Goal: Answer question/provide support: Share knowledge or assist other users

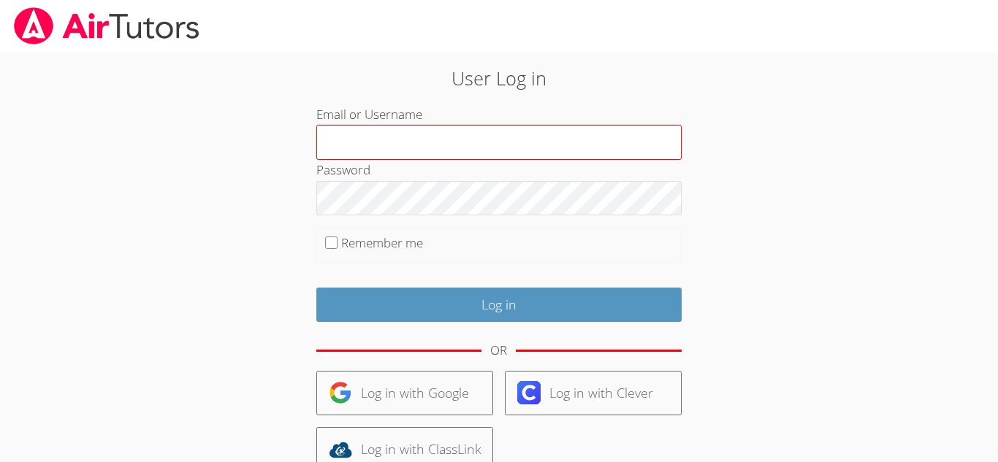
click at [389, 137] on input "Email or Username" at bounding box center [498, 142] width 365 height 35
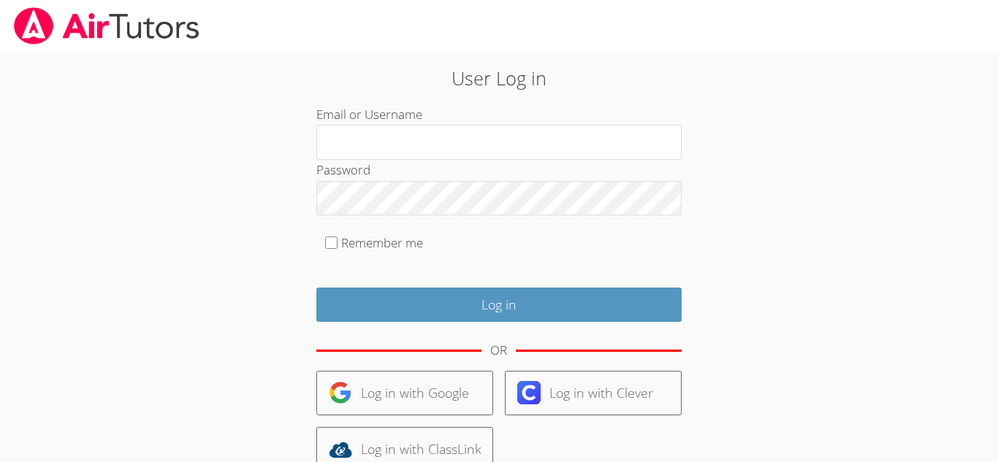
click at [496, 121] on div "Email or Username" at bounding box center [498, 132] width 365 height 56
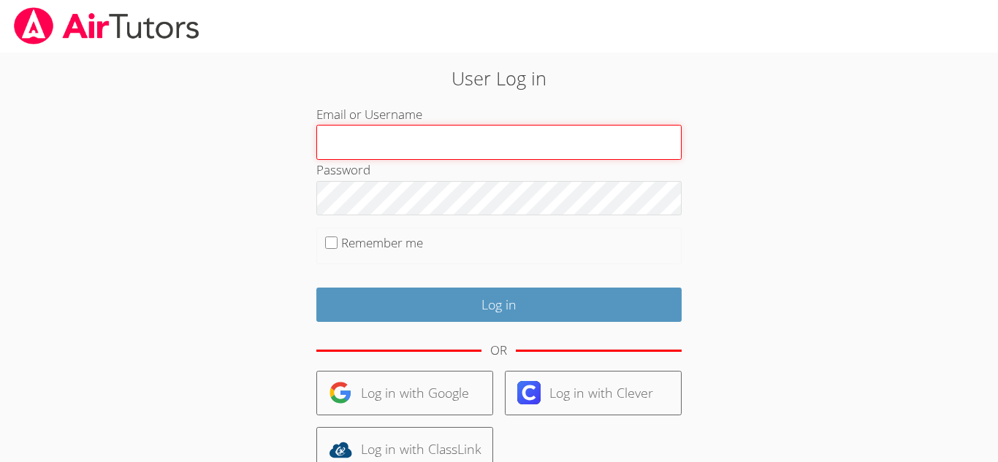
click at [504, 142] on input "Email or Username" at bounding box center [498, 142] width 365 height 35
click at [468, 131] on input "Email or Username" at bounding box center [498, 142] width 365 height 35
type input "[EMAIL_ADDRESS][DOMAIN_NAME]"
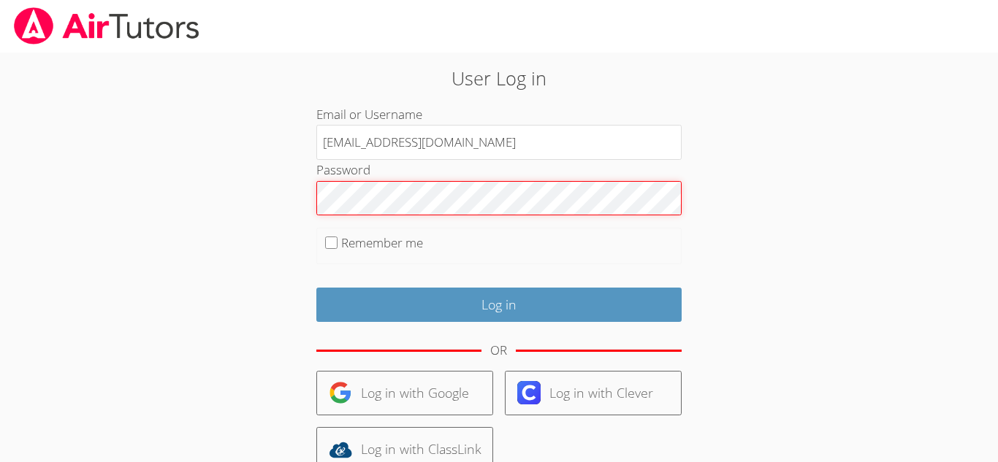
click at [316, 288] on input "Log in" at bounding box center [498, 305] width 365 height 34
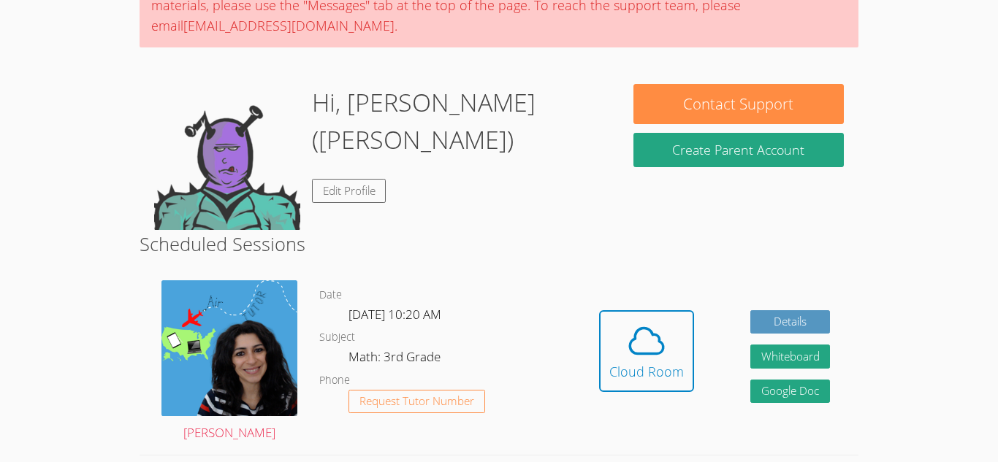
scroll to position [175, 0]
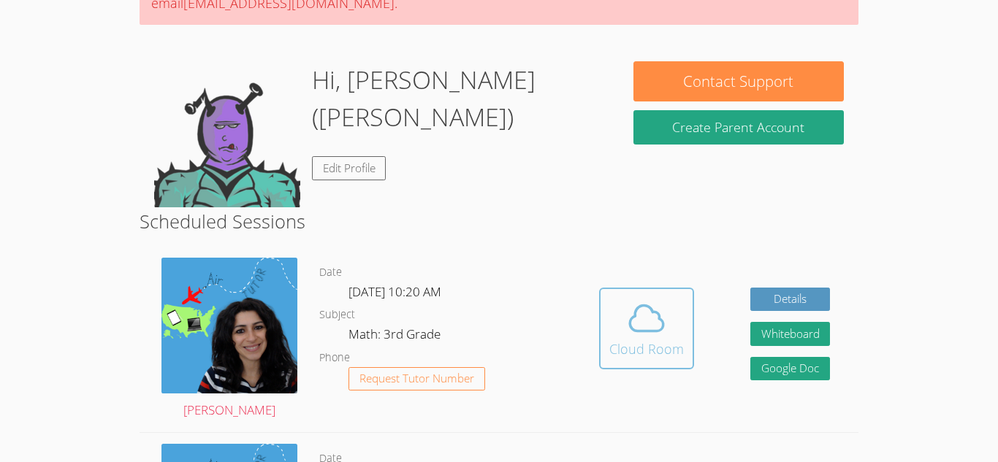
click at [639, 334] on icon at bounding box center [646, 318] width 41 height 41
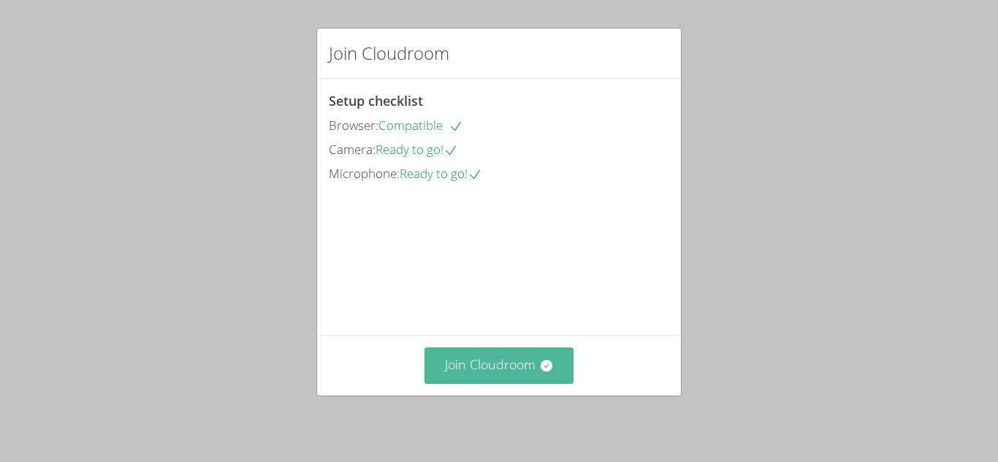
click at [537, 366] on button "Join Cloudroom" at bounding box center [499, 366] width 150 height 36
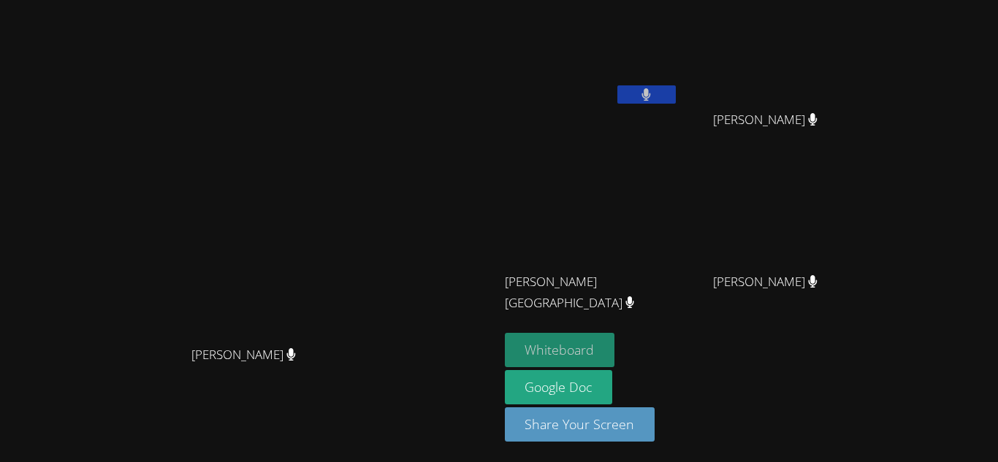
click at [615, 337] on button "Whiteboard" at bounding box center [560, 350] width 110 height 34
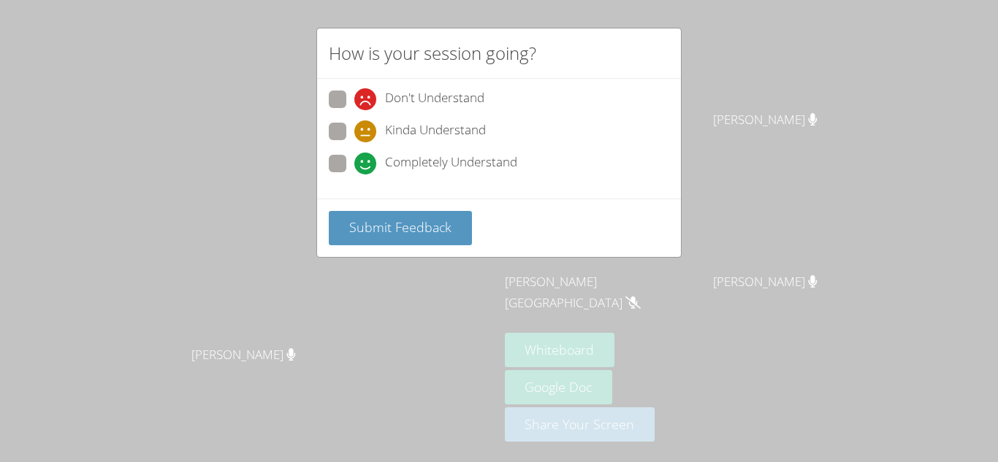
click at [367, 161] on icon at bounding box center [365, 164] width 22 height 22
click at [367, 161] on input "Completely Understand" at bounding box center [360, 161] width 12 height 12
radio input "true"
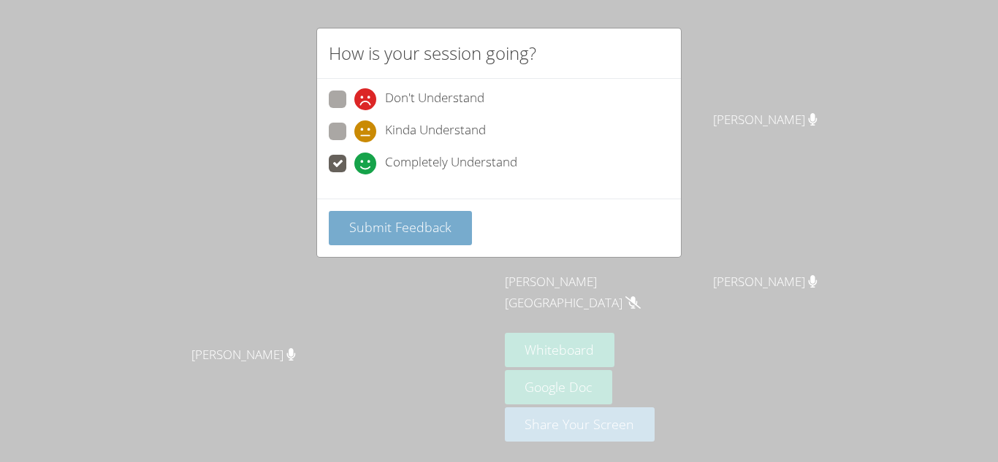
click at [389, 215] on button "Submit Feedback" at bounding box center [400, 228] width 143 height 34
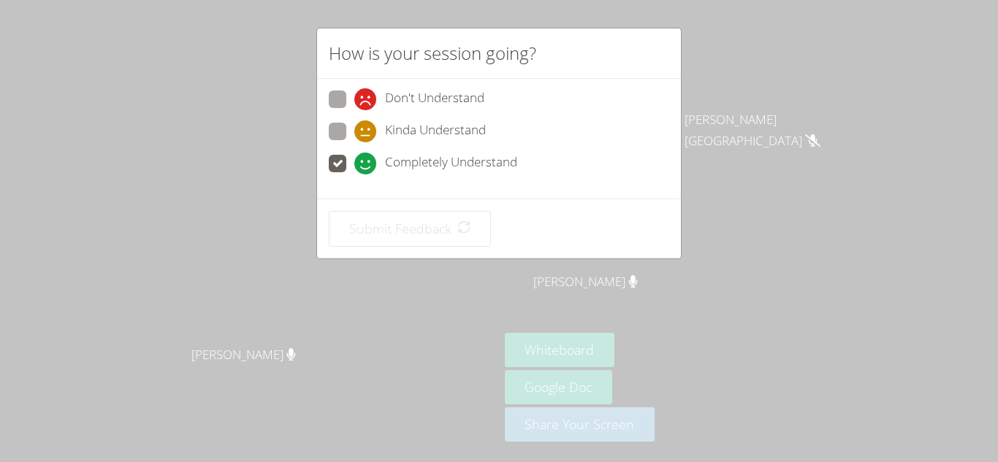
click at [389, 215] on div "Submit Feedback" at bounding box center [499, 229] width 364 height 60
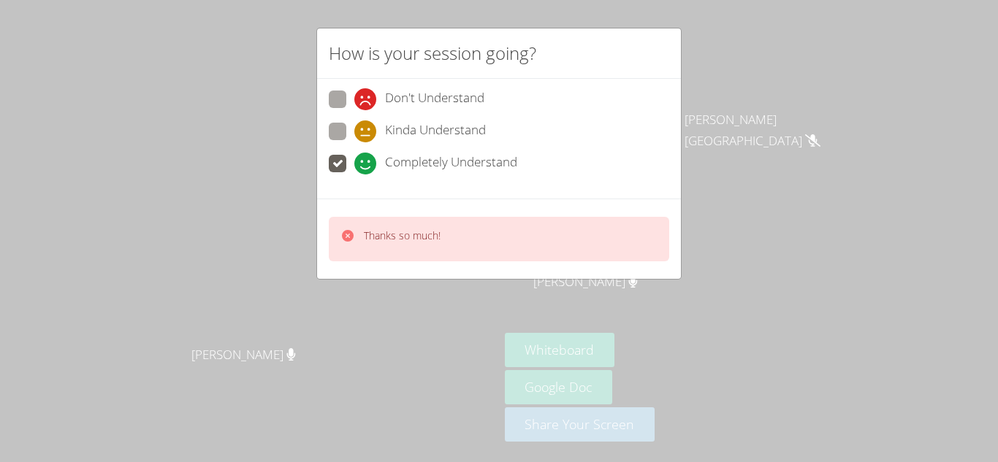
click at [389, 215] on div "Thanks so much!" at bounding box center [499, 239] width 364 height 80
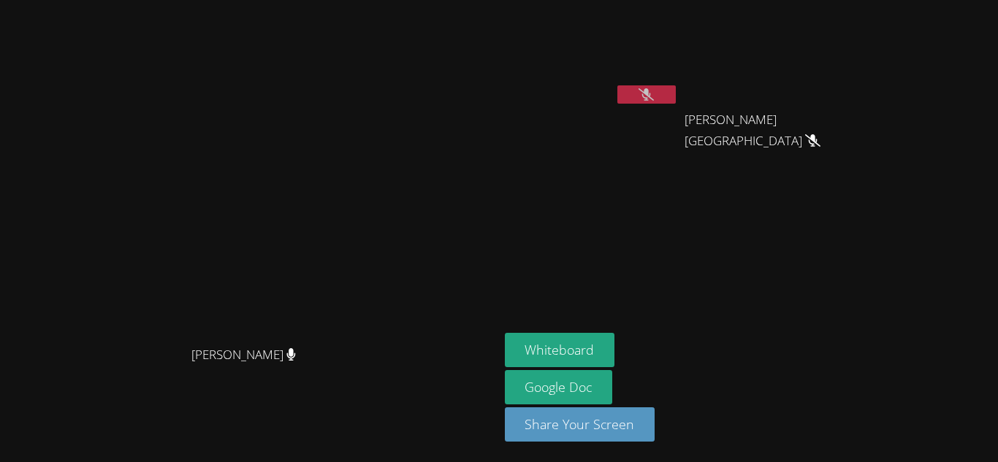
click at [676, 91] on button at bounding box center [646, 94] width 58 height 18
